Goal: Task Accomplishment & Management: Manage account settings

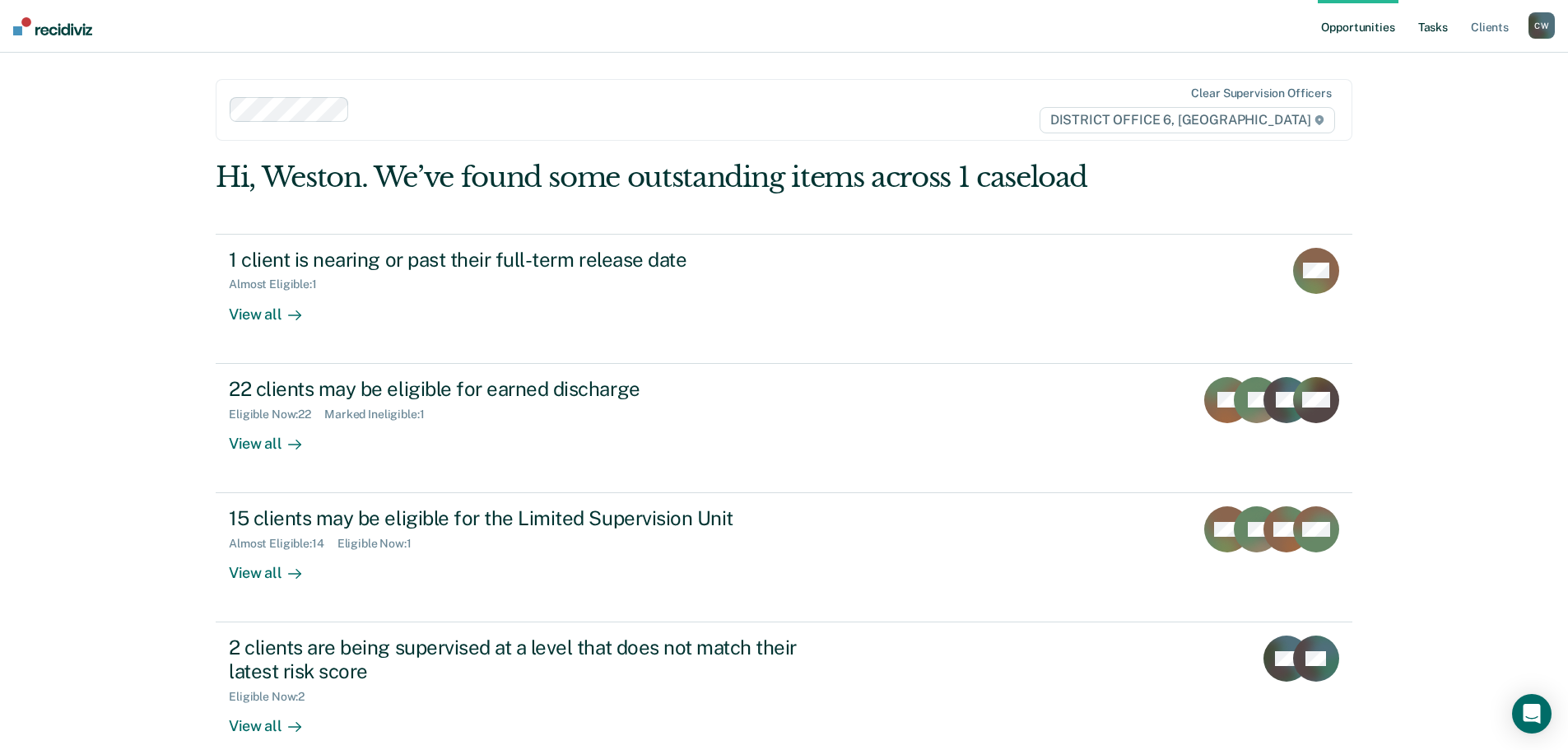
click at [1419, 27] on link "Tasks" at bounding box center [1433, 26] width 36 height 53
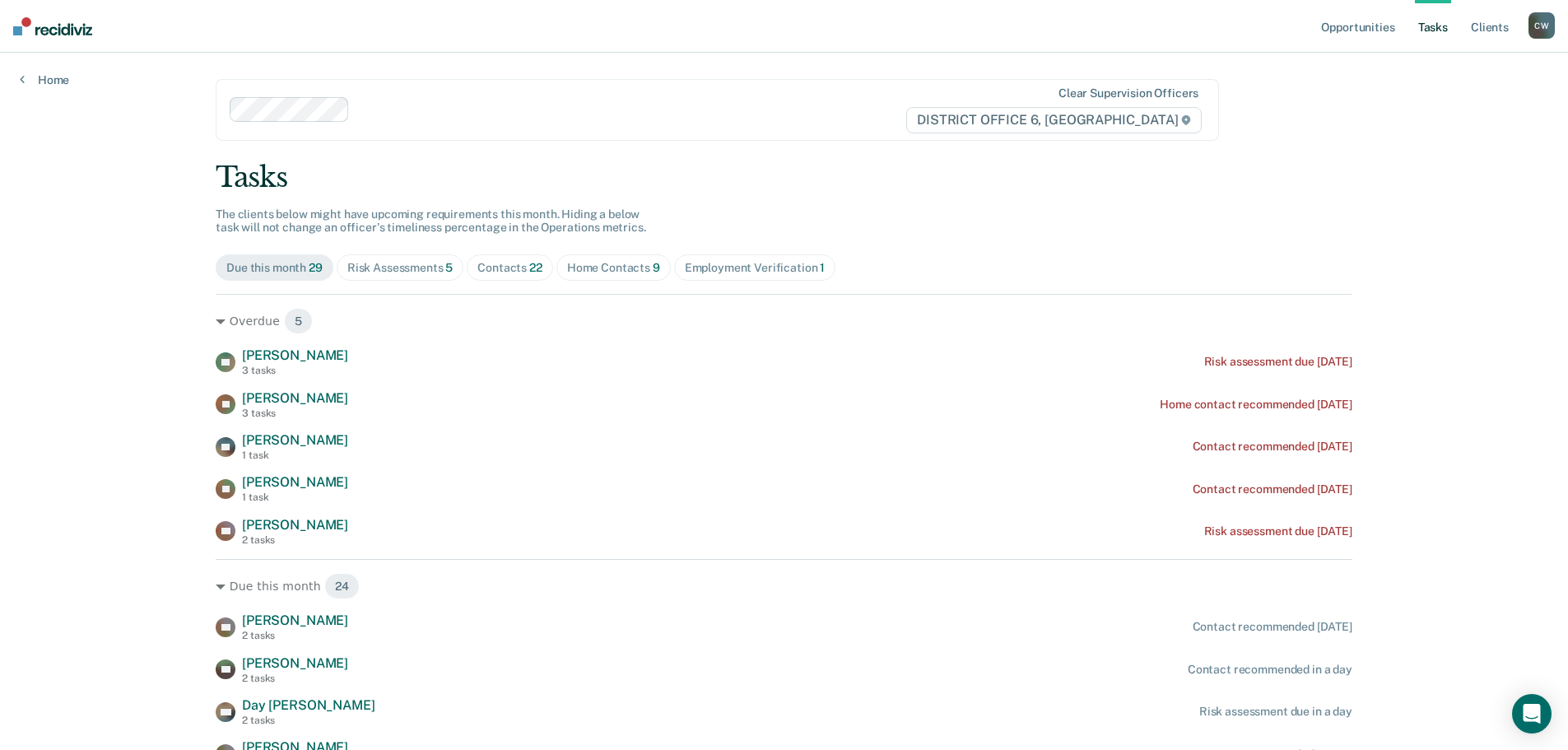
click at [417, 276] on span "Risk Assessments 5" at bounding box center [400, 267] width 128 height 27
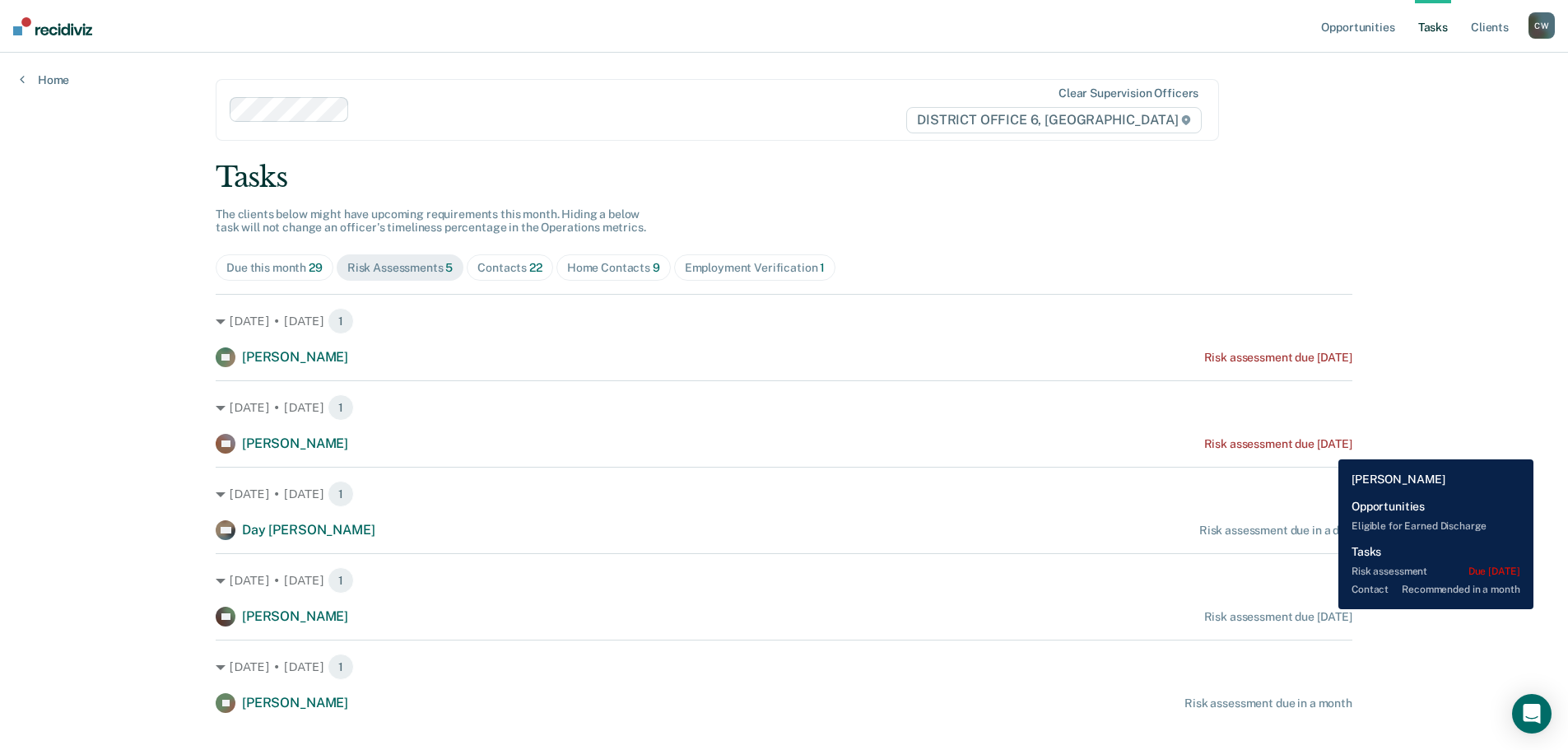
click at [1327, 447] on div "Risk assessment due [DATE]" at bounding box center [1278, 444] width 148 height 14
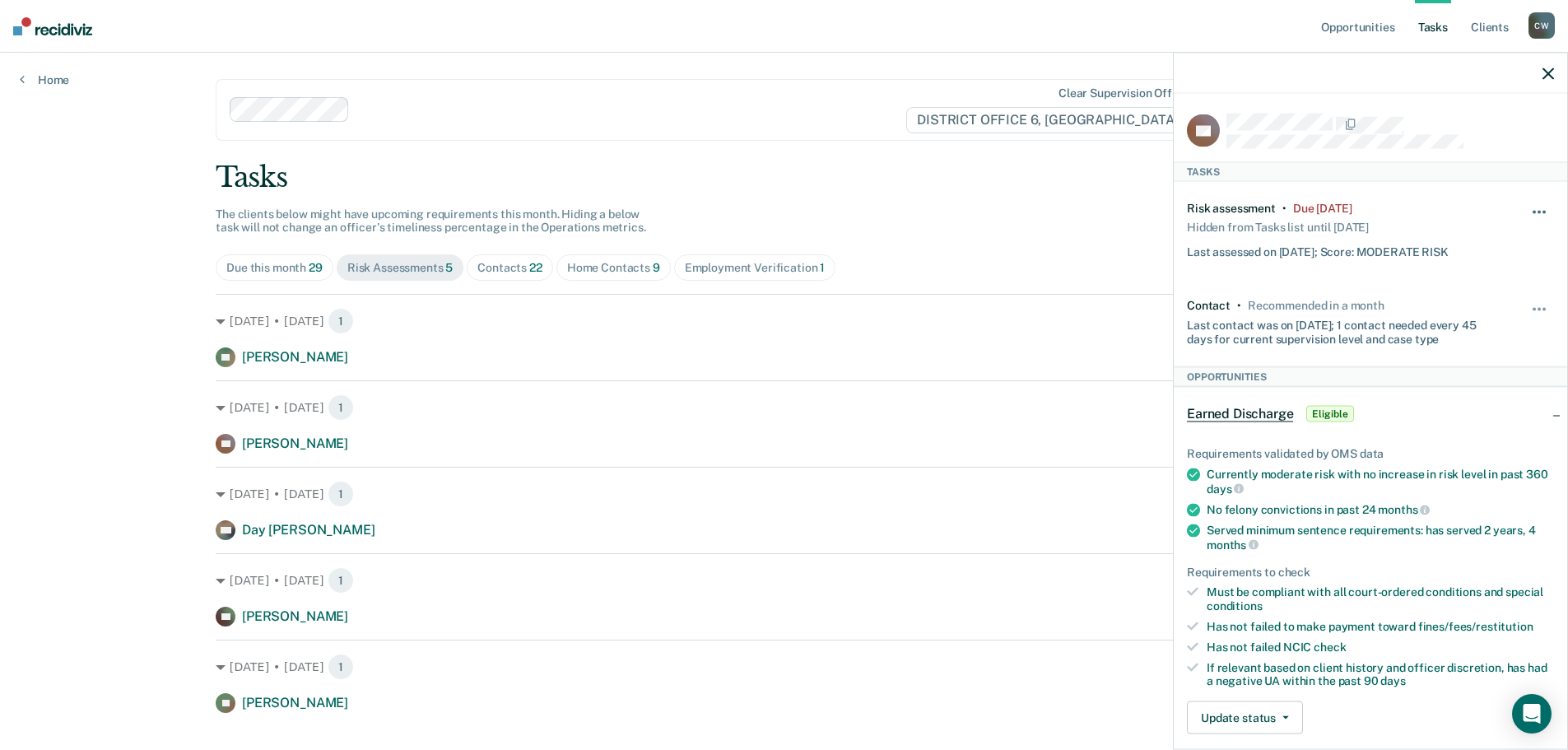
click at [1528, 213] on button "button" at bounding box center [1540, 220] width 28 height 27
click at [1474, 286] on button "7 days" at bounding box center [1494, 290] width 119 height 27
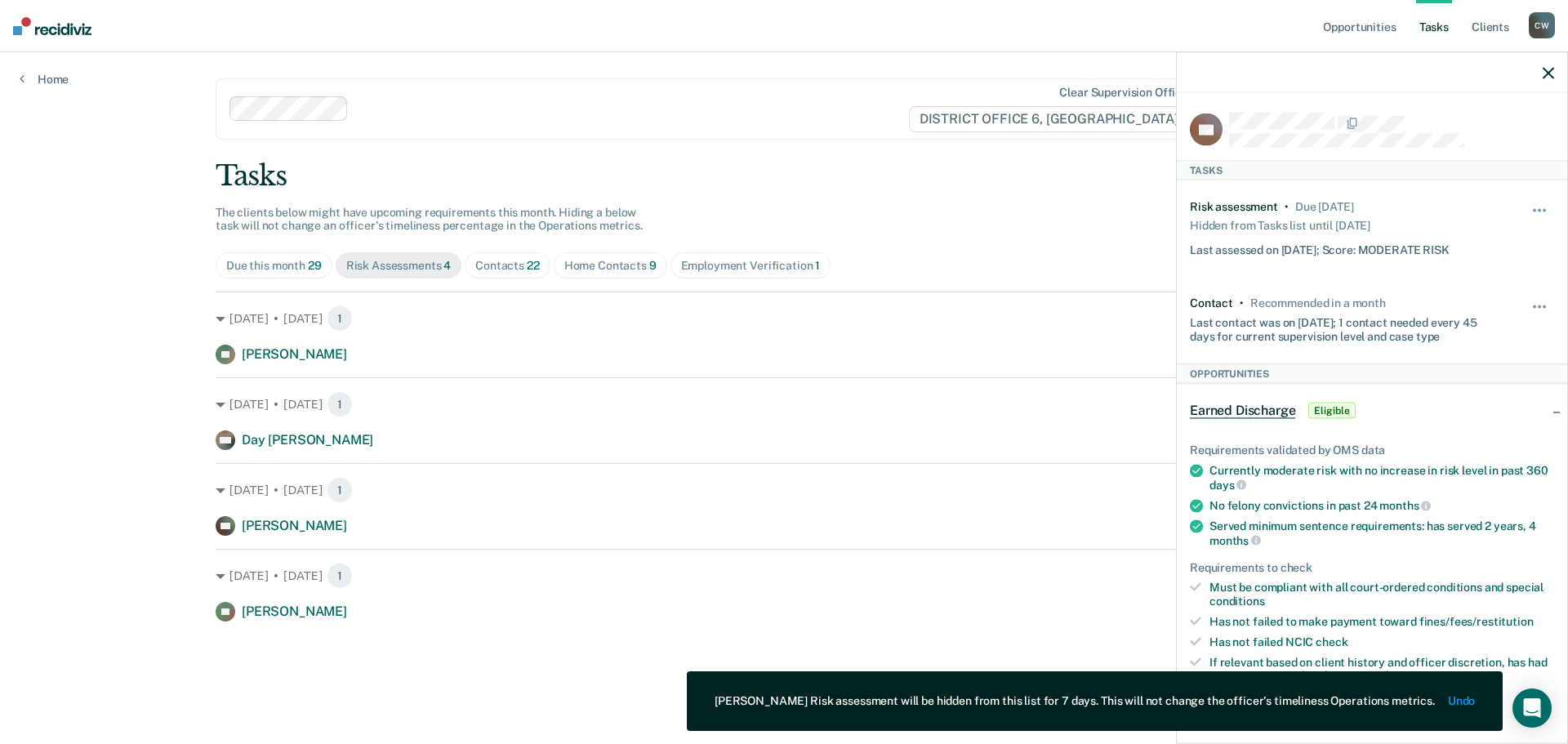
click at [1549, 72] on icon "button" at bounding box center [1548, 72] width 12 height 12
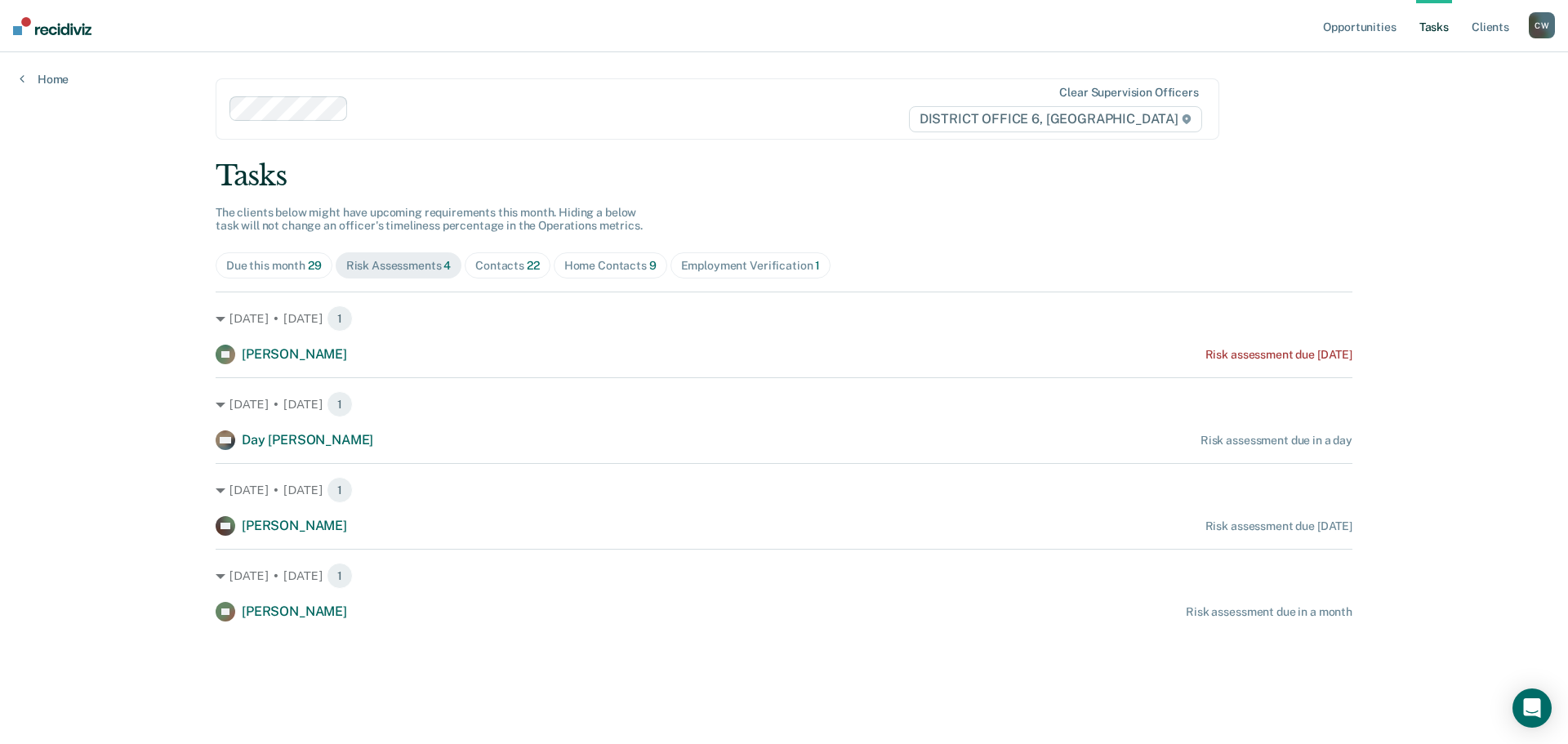
click at [291, 272] on span "Due this month 29" at bounding box center [274, 265] width 117 height 27
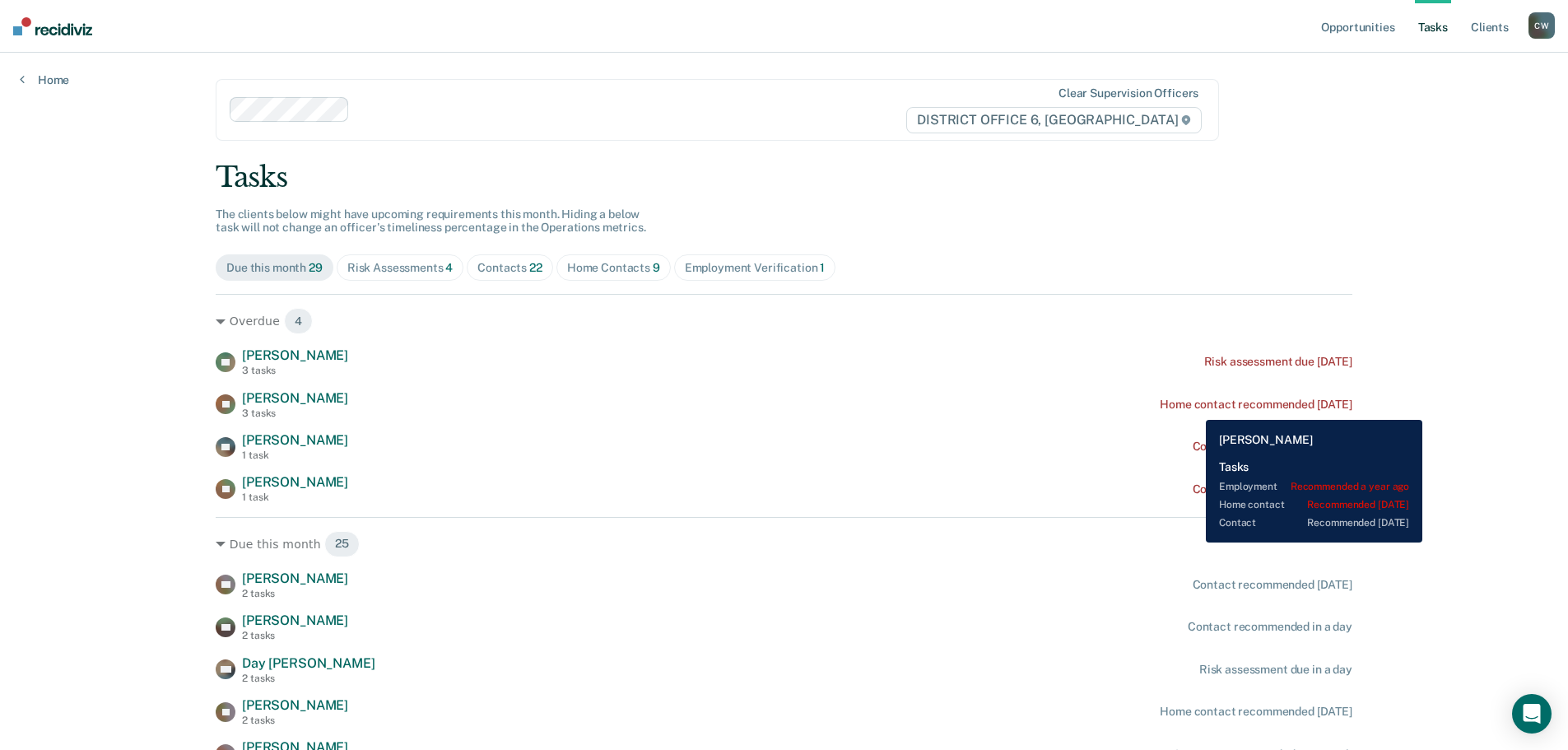
click at [1196, 406] on div "Home contact recommended [DATE]" at bounding box center [1256, 404] width 193 height 14
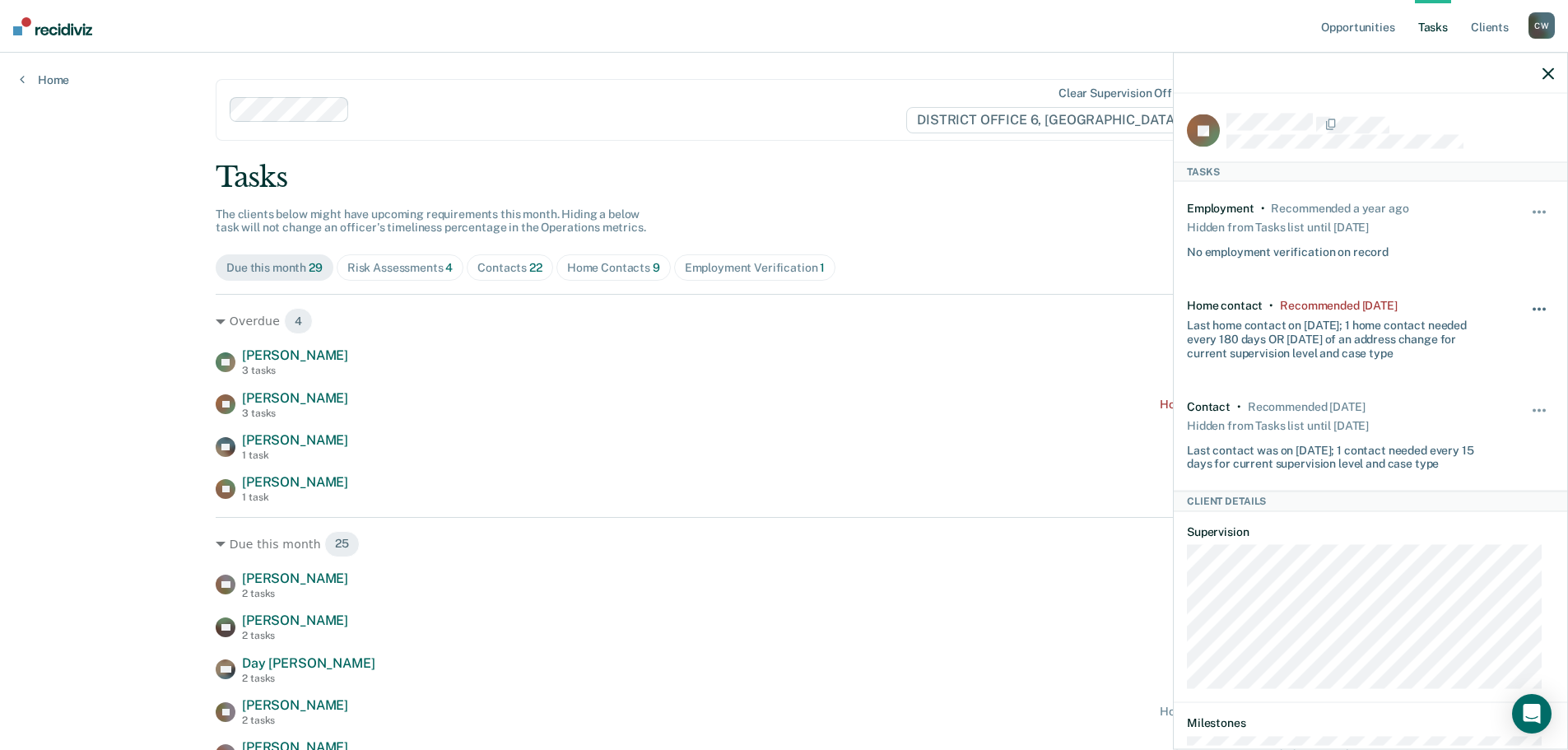
click at [1532, 304] on button "button" at bounding box center [1540, 317] width 28 height 27
click at [1483, 375] on button "7 days" at bounding box center [1494, 388] width 119 height 27
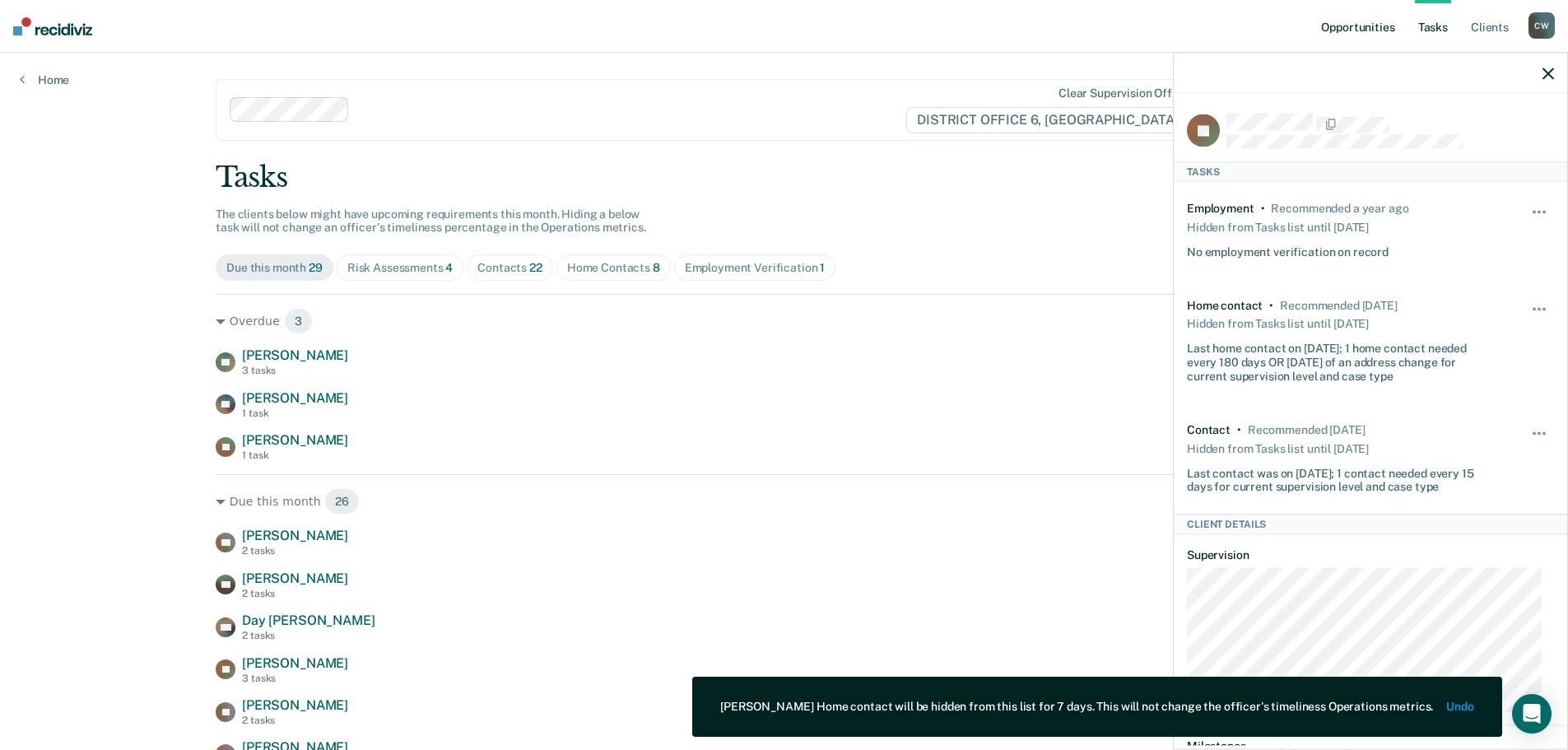
click at [1394, 30] on link "Opportunities" at bounding box center [1358, 26] width 80 height 53
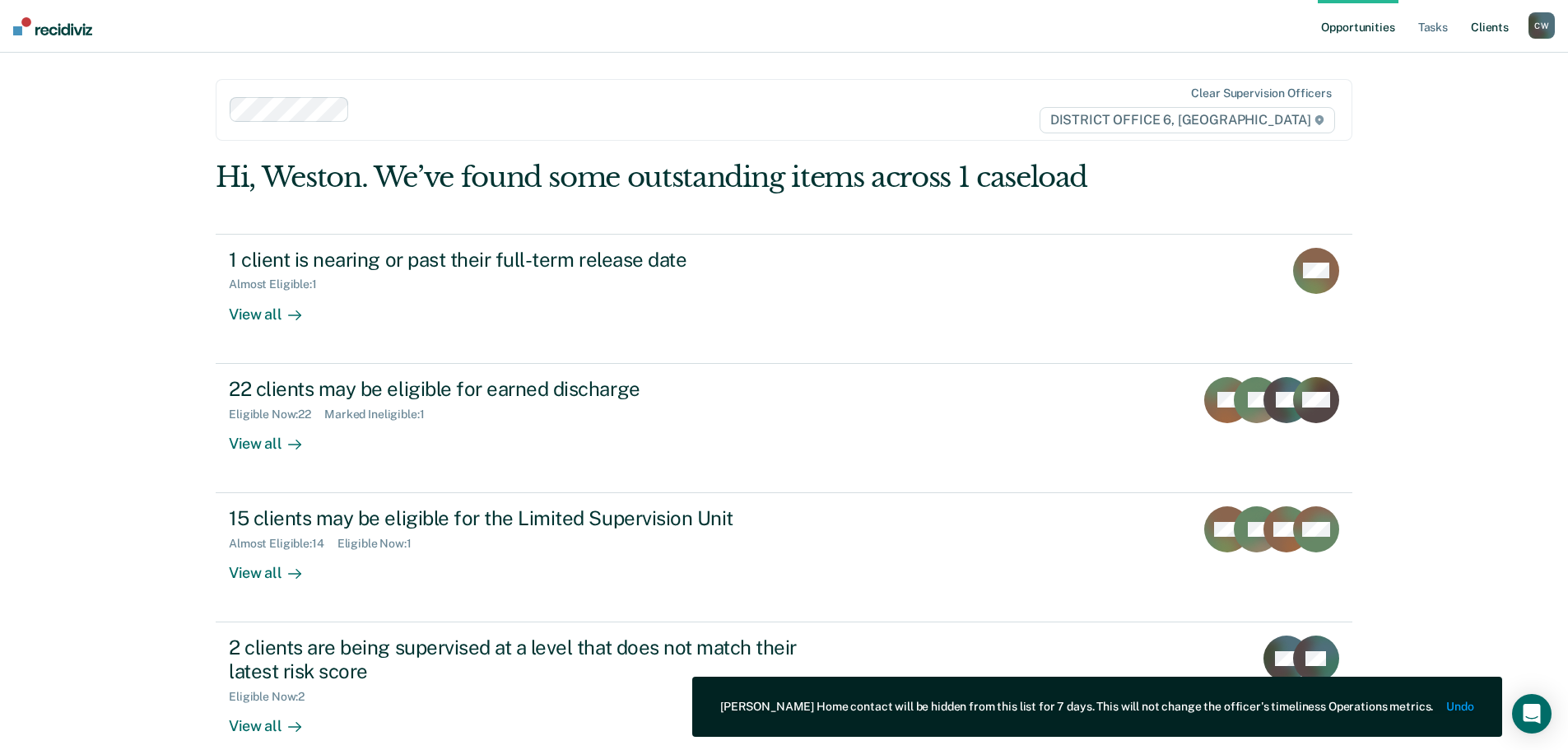
click at [1472, 30] on link "Client s" at bounding box center [1490, 26] width 44 height 53
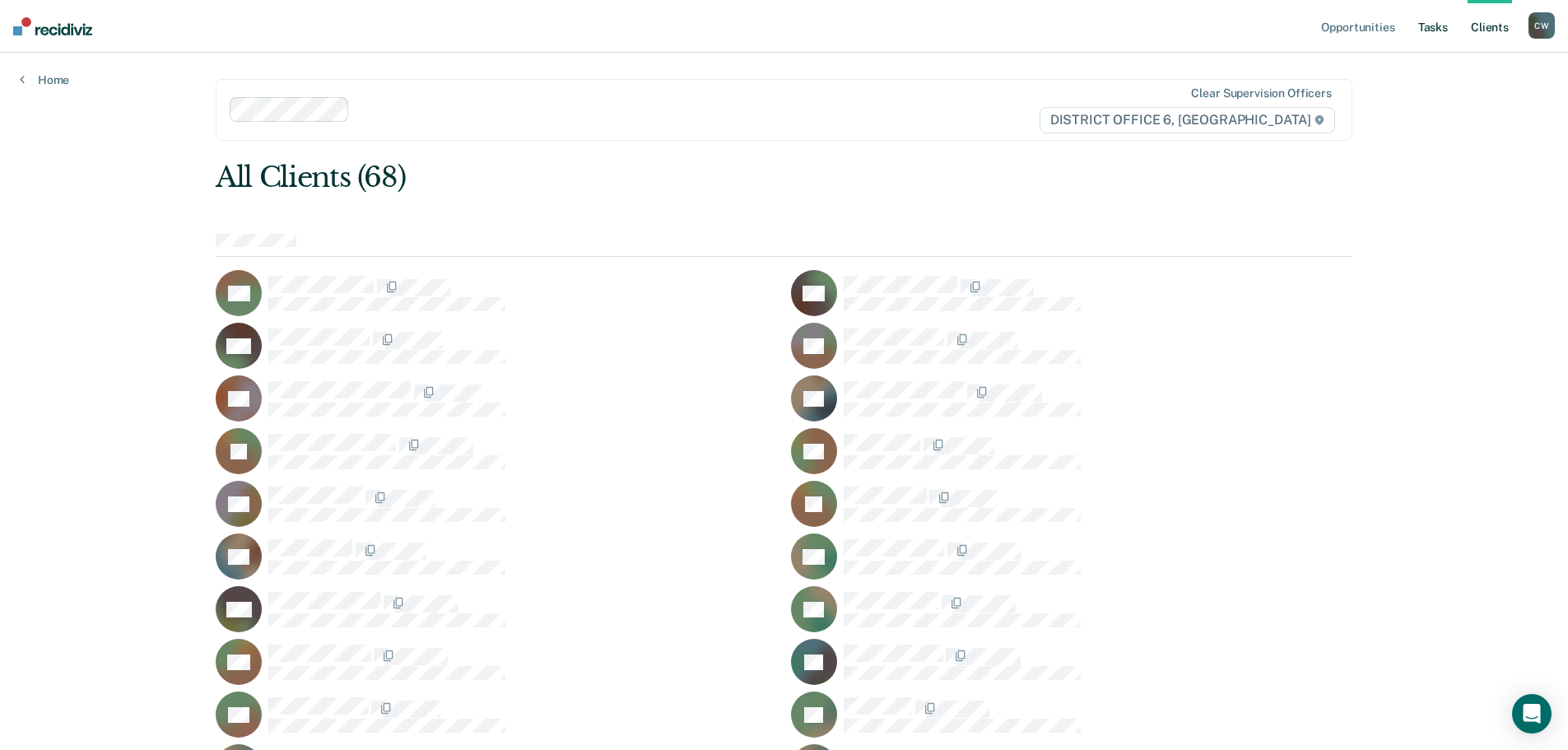
click at [1433, 30] on link "Tasks" at bounding box center [1433, 26] width 36 height 53
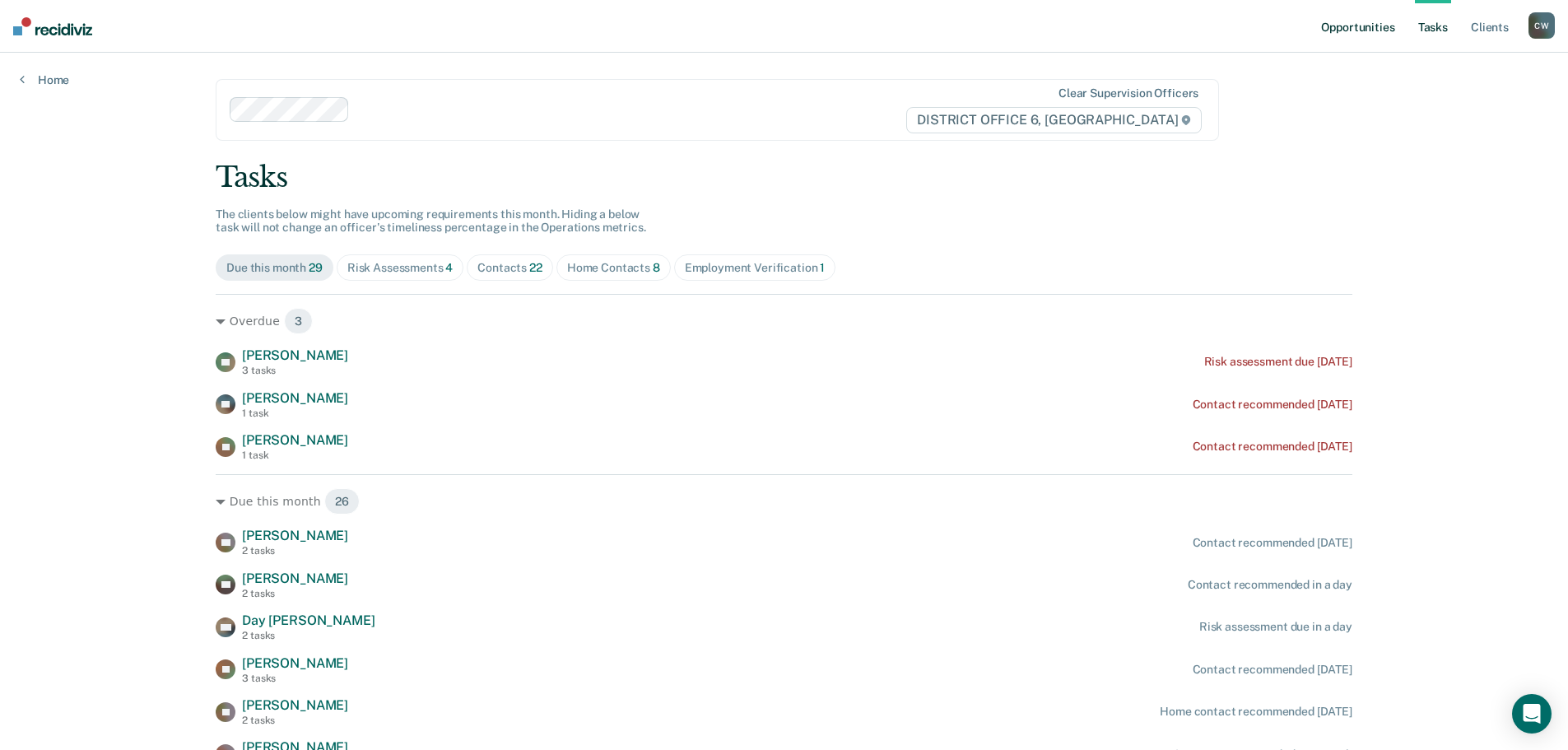
click at [1393, 30] on link "Opportunities" at bounding box center [1358, 26] width 80 height 53
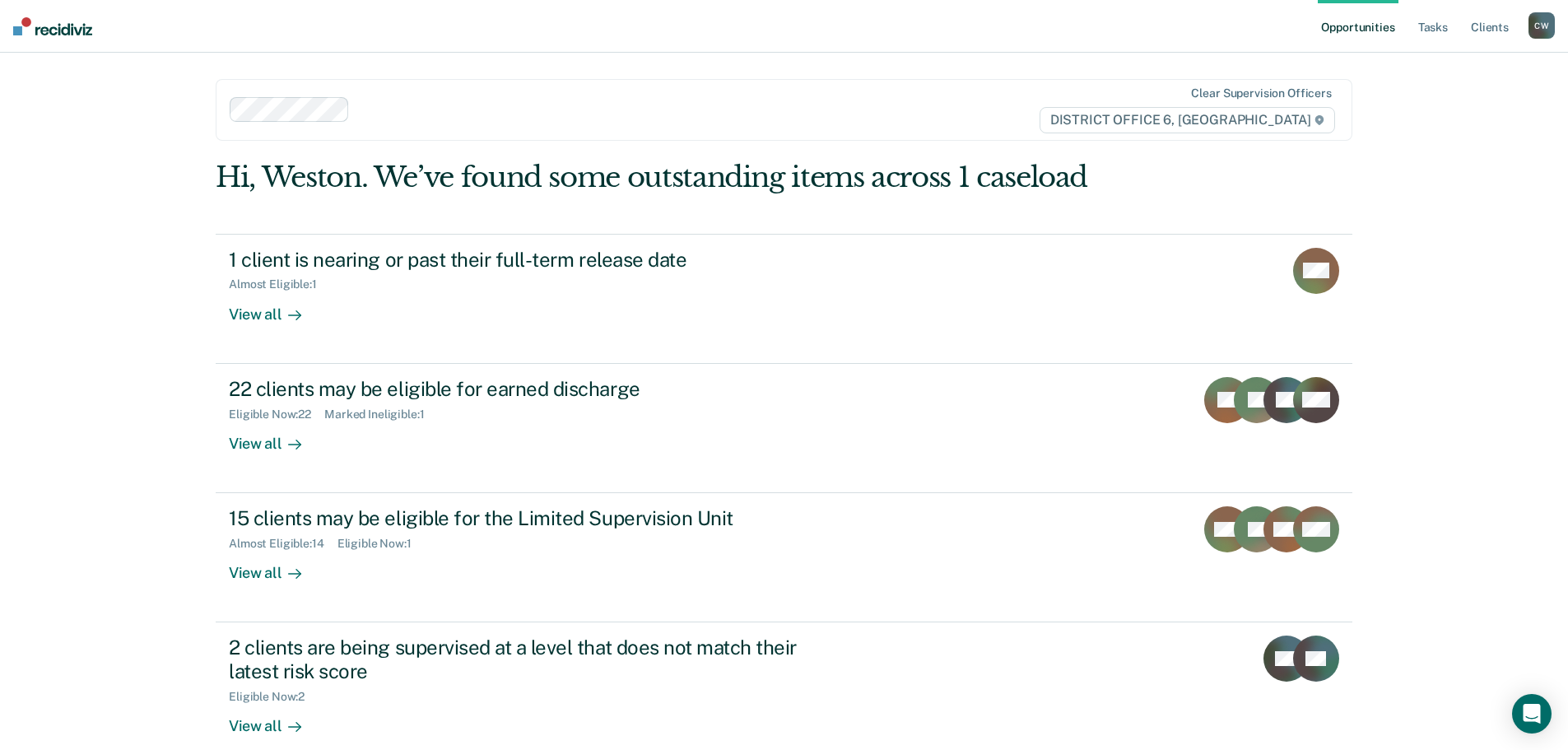
click at [1537, 20] on div "C W" at bounding box center [1541, 25] width 27 height 27
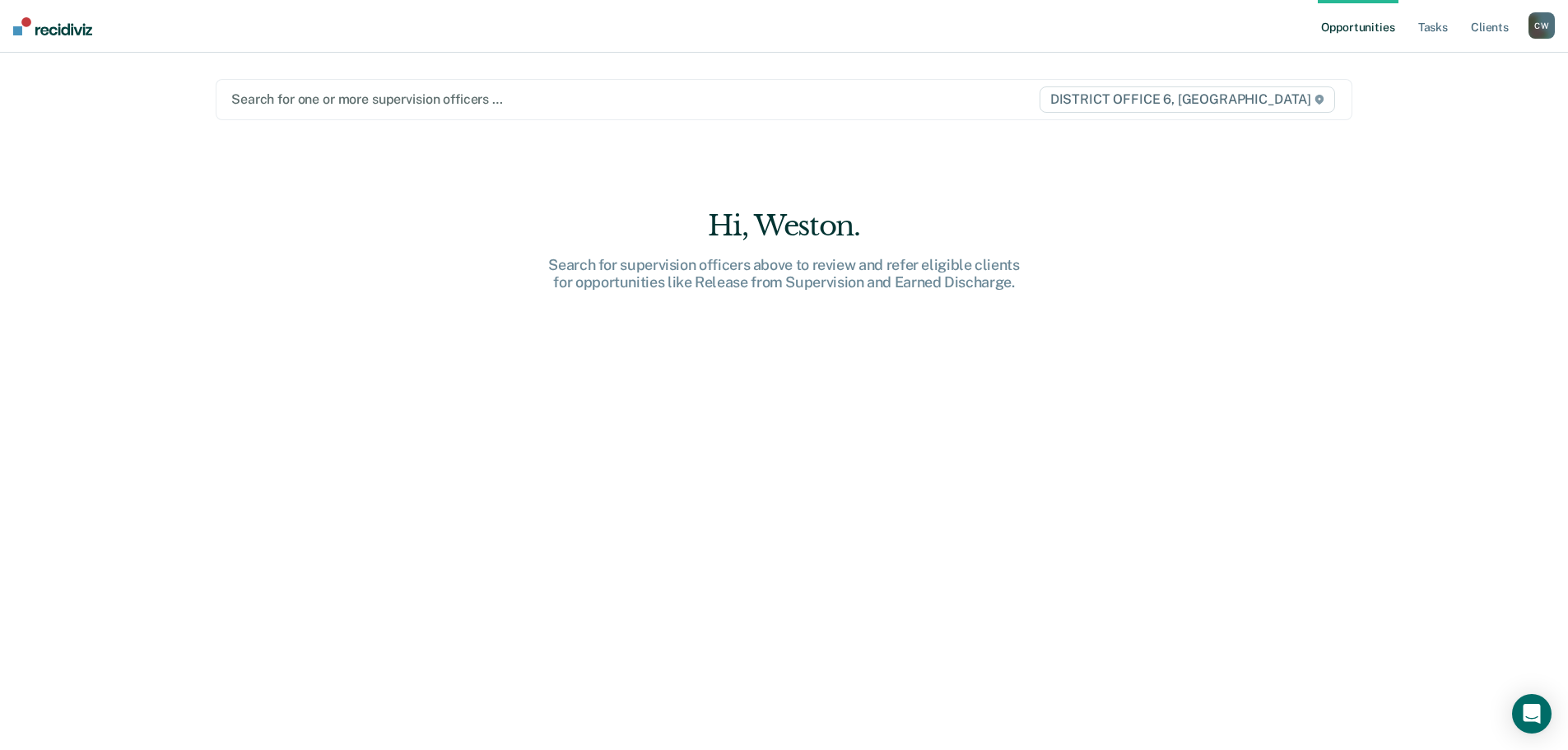
click at [1031, 220] on div "Hi, Weston." at bounding box center [785, 226] width 527 height 34
click at [1322, 101] on icon at bounding box center [1319, 100] width 8 height 10
click at [1282, 98] on span "DISTRICT OFFICE 6, [GEOGRAPHIC_DATA]" at bounding box center [1188, 100] width 296 height 27
click at [1442, 18] on link "Tasks" at bounding box center [1433, 26] width 36 height 53
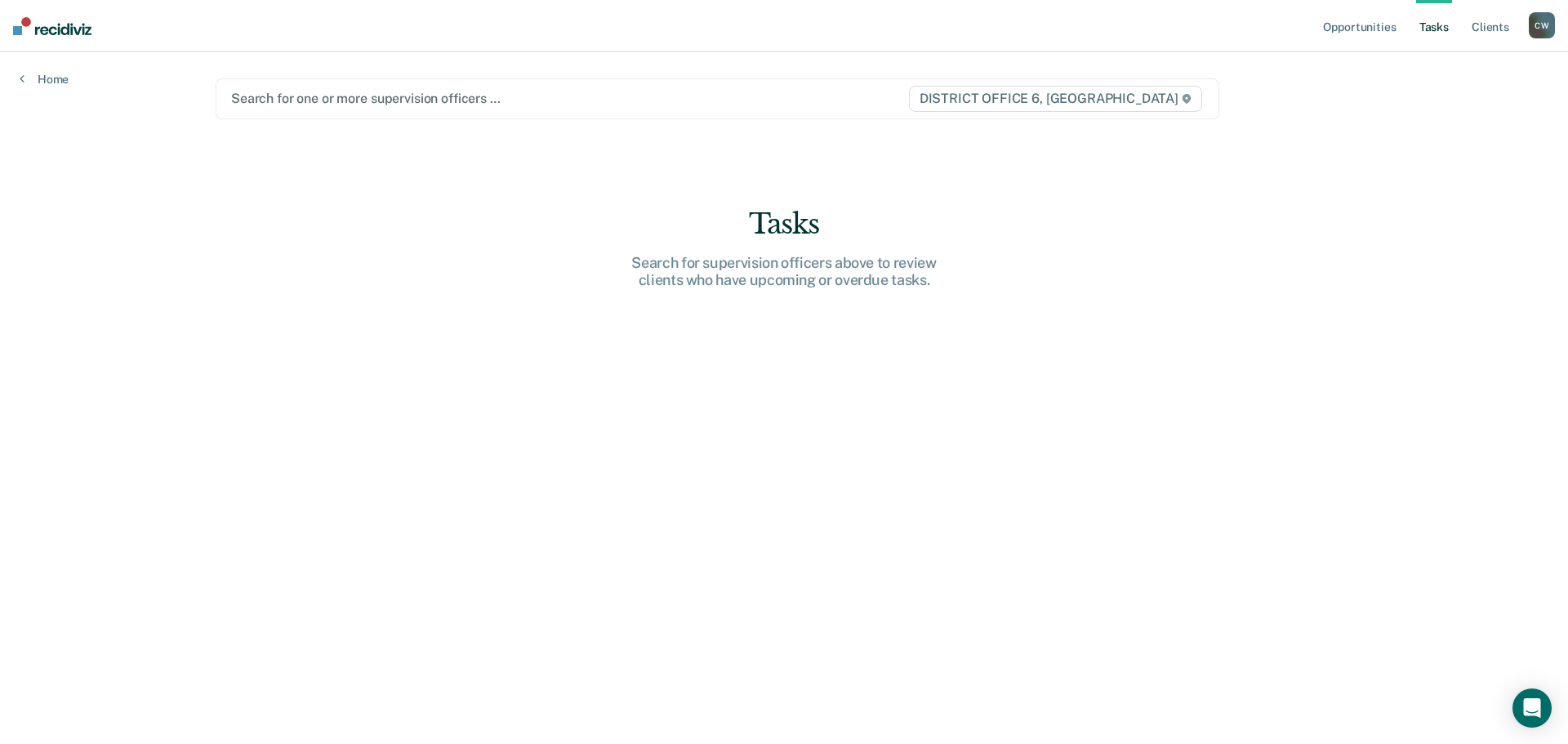
click at [1444, 21] on link "Tasks" at bounding box center [1434, 26] width 36 height 52
click at [1510, 23] on link "Client s" at bounding box center [1490, 26] width 44 height 52
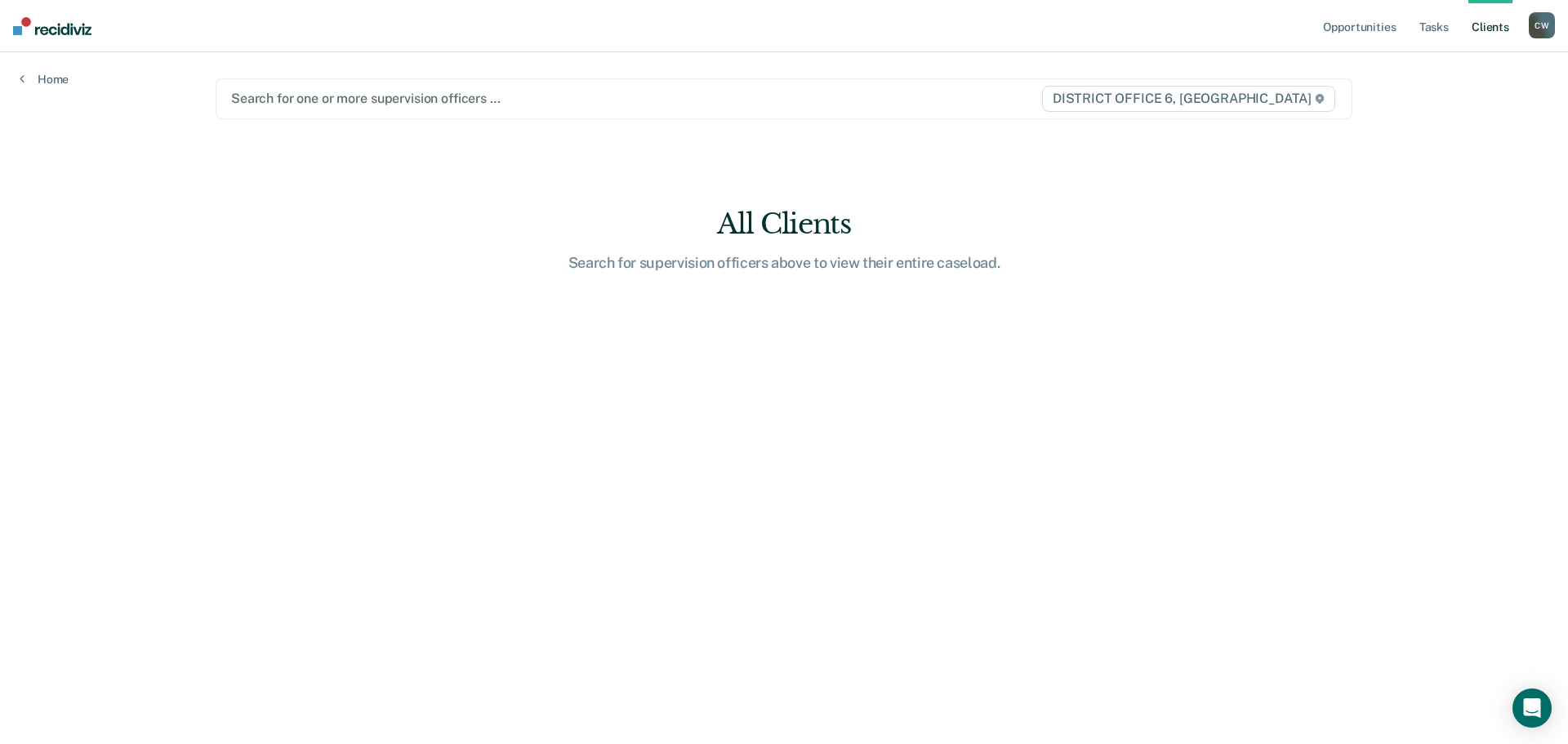
click at [1552, 27] on div "C W" at bounding box center [1542, 25] width 26 height 27
click at [1486, 65] on link "Profile" at bounding box center [1476, 66] width 132 height 14
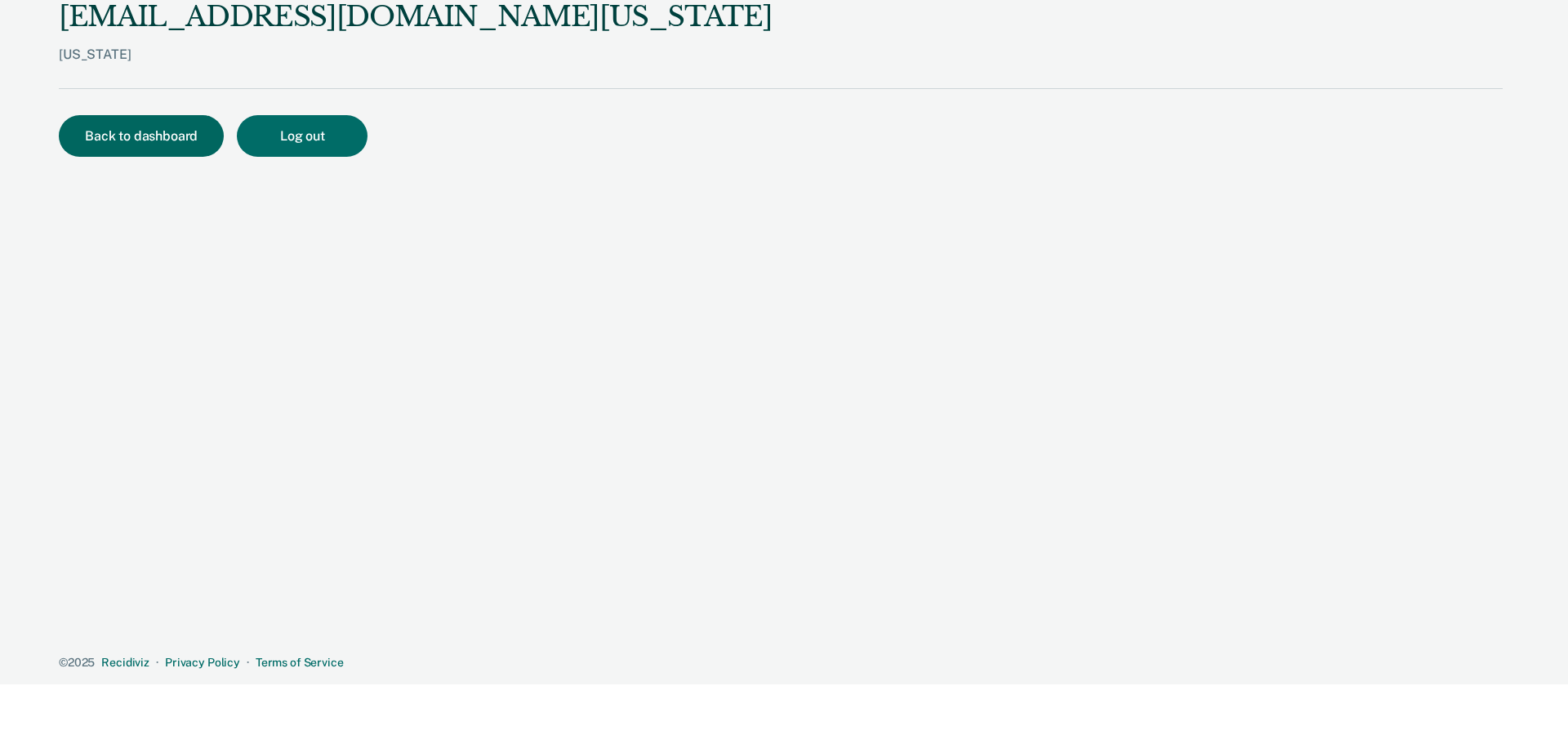
click at [180, 134] on button "Back to dashboard" at bounding box center [141, 136] width 165 height 42
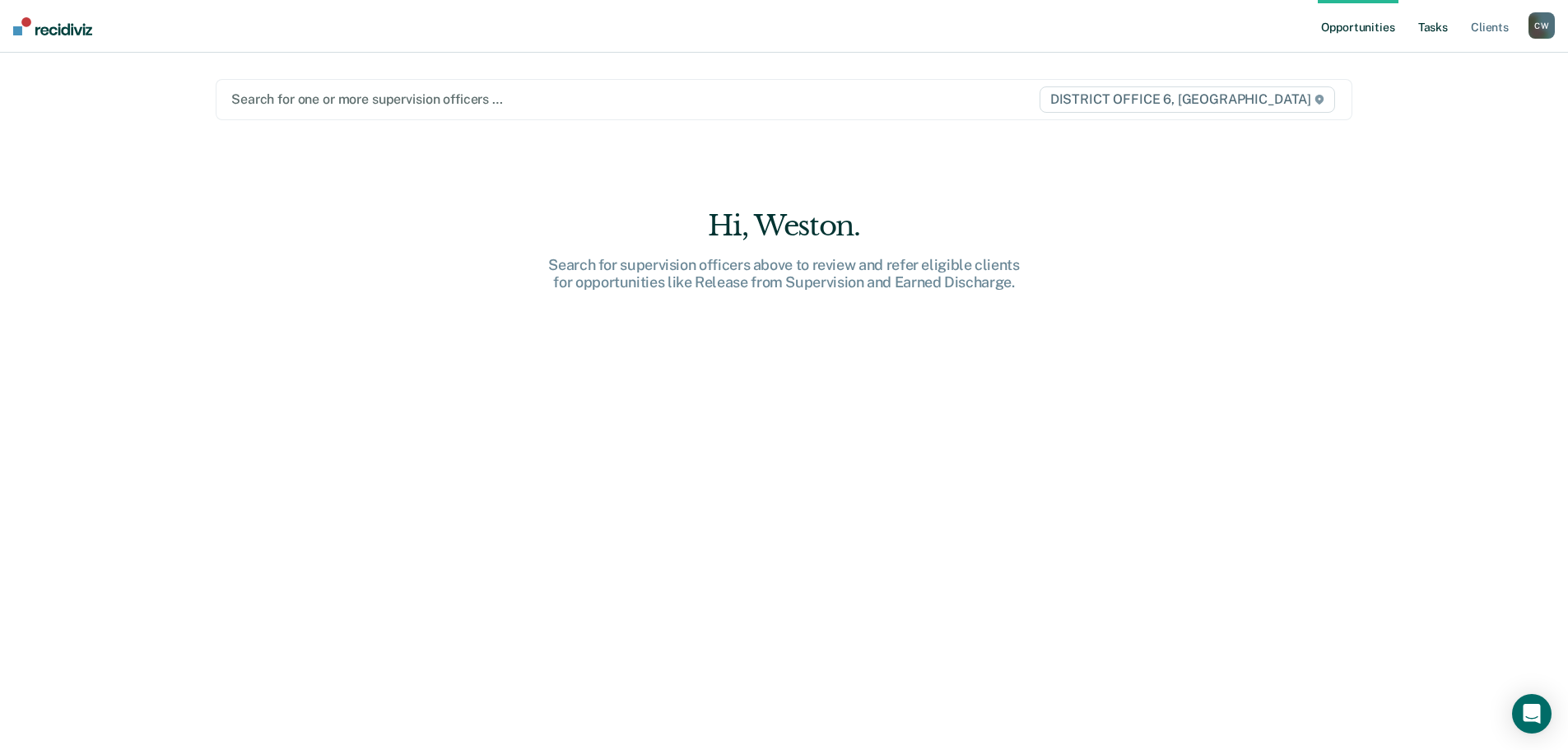
click at [1430, 34] on link "Tasks" at bounding box center [1433, 26] width 36 height 53
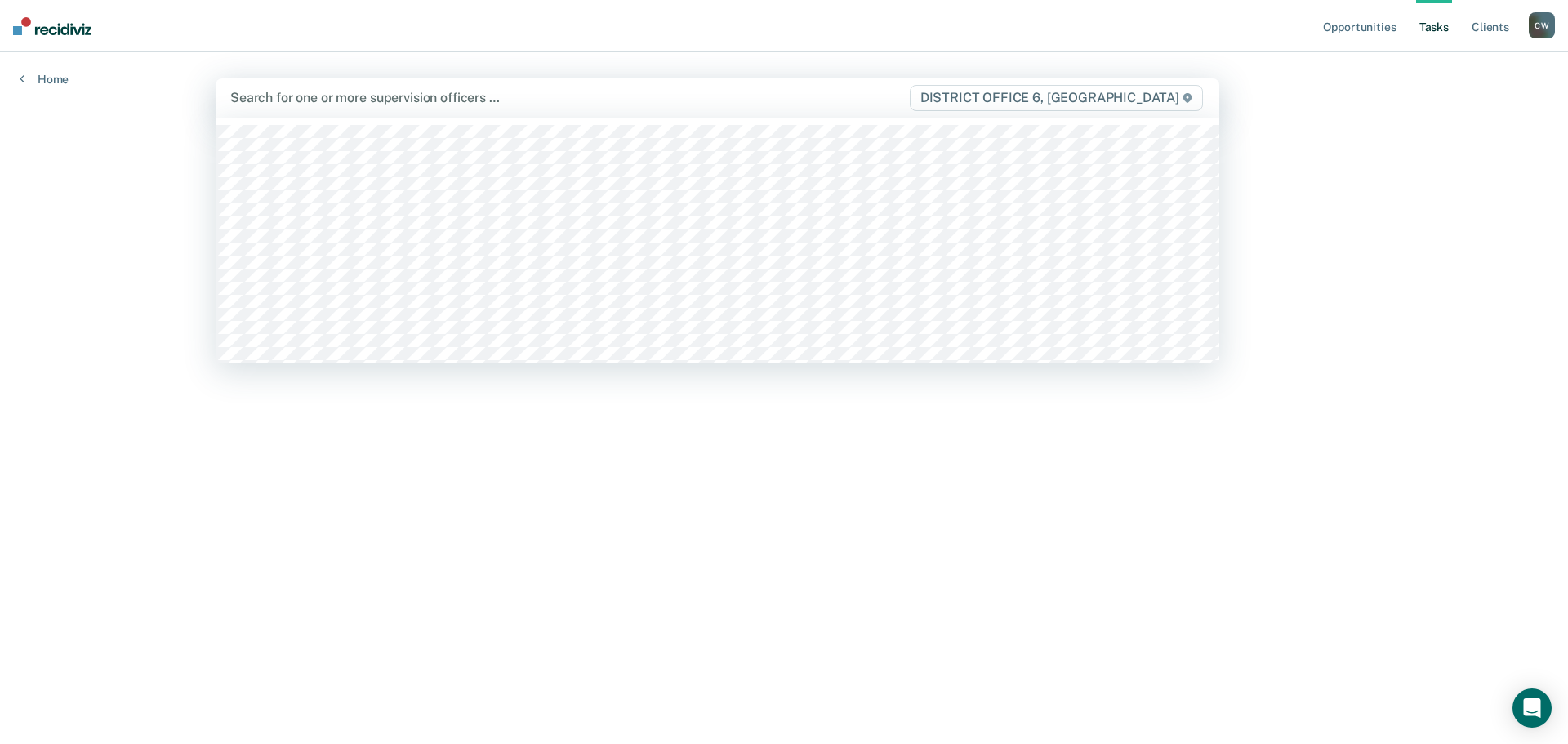
click at [370, 112] on div "Search for one or more supervision officers … DISTRICT OFFICE 6, [GEOGRAPHIC_DA…" at bounding box center [717, 98] width 1003 height 39
